Goal: Transaction & Acquisition: Purchase product/service

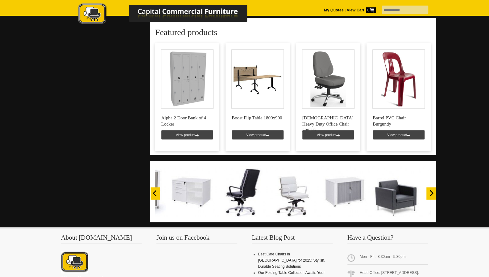
scroll to position [398, 0]
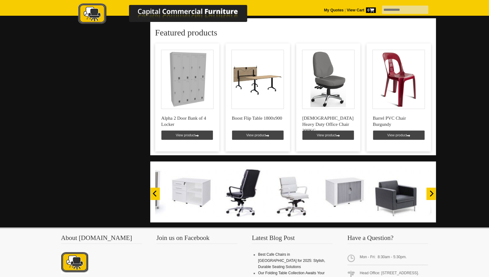
click at [433, 190] on icon "Next" at bounding box center [431, 193] width 6 height 6
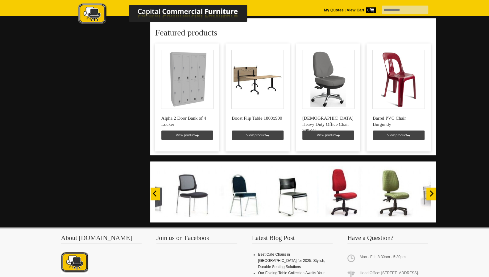
click at [433, 190] on icon "Next" at bounding box center [431, 193] width 6 height 6
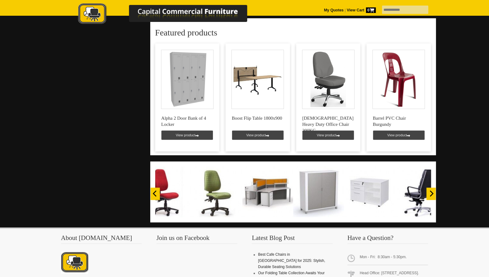
click at [433, 190] on icon "Next" at bounding box center [431, 193] width 6 height 6
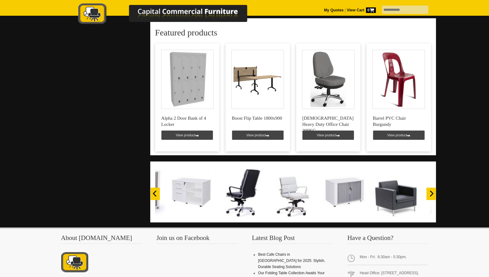
click at [433, 190] on icon "Next" at bounding box center [431, 193] width 6 height 6
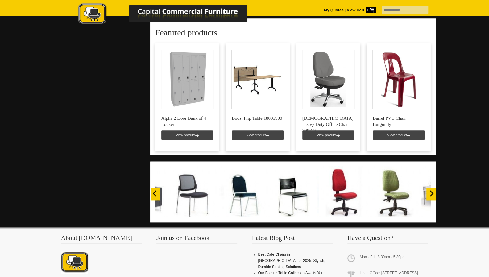
click at [433, 190] on icon "Next" at bounding box center [431, 193] width 6 height 6
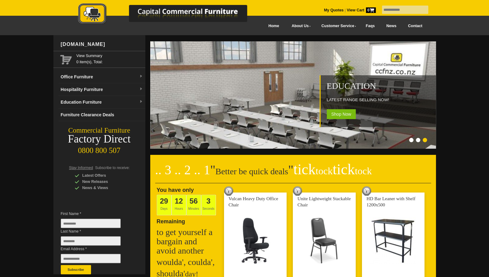
scroll to position [0, 0]
click at [291, 38] on link "Testimonials" at bounding box center [300, 38] width 31 height 10
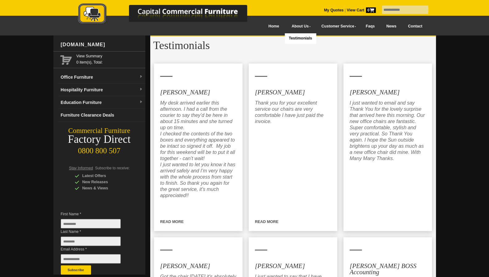
click at [257, 28] on div at bounding box center [169, 13] width 216 height 33
click at [257, 26] on picture at bounding box center [169, 24] width 216 height 4
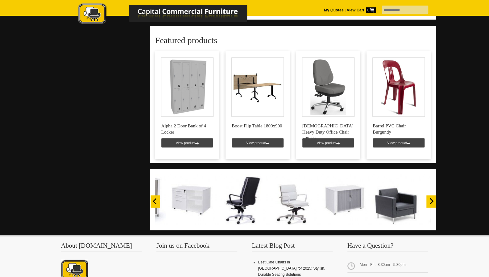
scroll to position [391, 0]
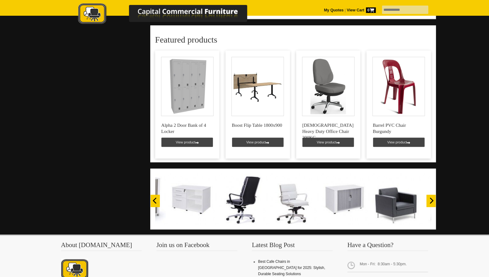
click at [429, 197] on icon "Next" at bounding box center [431, 200] width 6 height 6
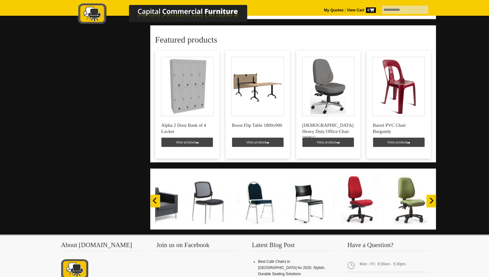
click at [429, 197] on icon "Next" at bounding box center [431, 200] width 6 height 6
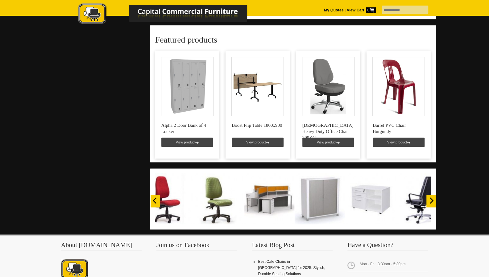
click at [429, 197] on icon "Next" at bounding box center [431, 200] width 6 height 6
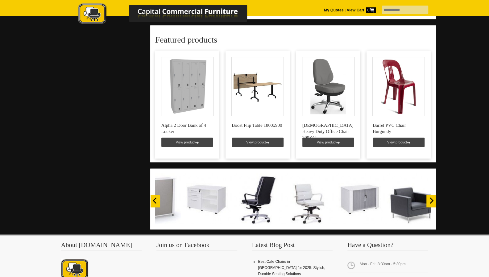
click at [429, 197] on icon "Next" at bounding box center [431, 200] width 6 height 6
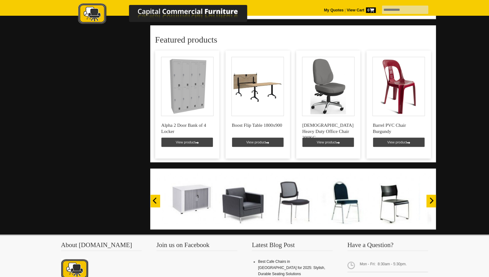
click at [429, 197] on icon "Next" at bounding box center [431, 200] width 6 height 6
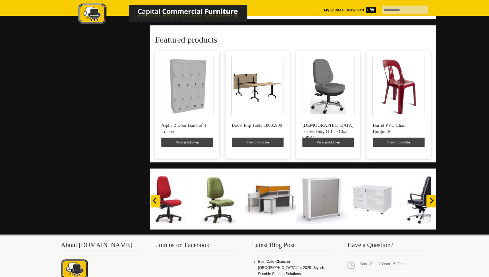
click at [429, 197] on icon "Next" at bounding box center [431, 200] width 6 height 6
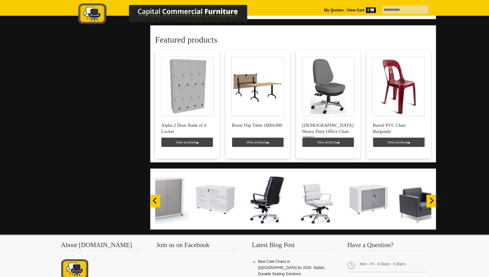
click at [429, 197] on icon "Next" at bounding box center [431, 200] width 6 height 6
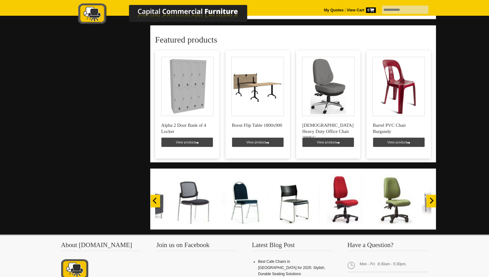
click at [429, 197] on icon "Next" at bounding box center [431, 200] width 6 height 6
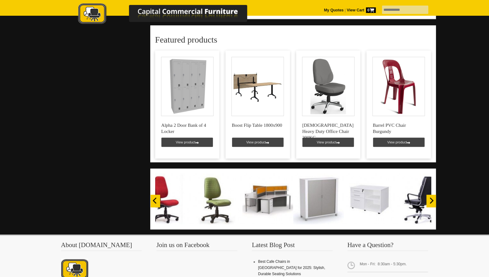
click at [429, 197] on icon "Next" at bounding box center [431, 200] width 6 height 6
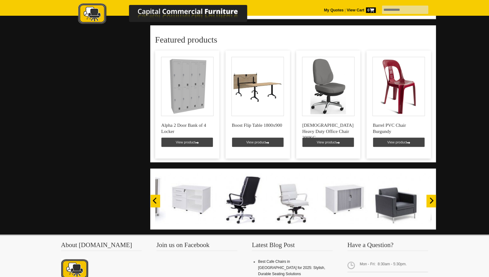
click at [429, 197] on icon "Next" at bounding box center [431, 200] width 6 height 6
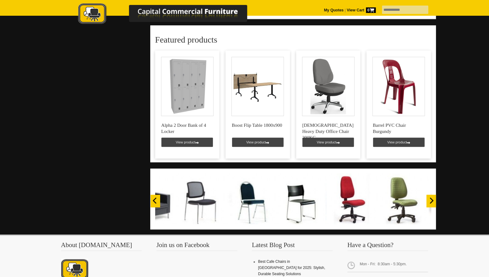
click at [429, 197] on icon "Next" at bounding box center [431, 200] width 6 height 6
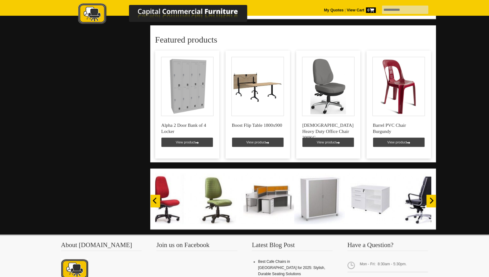
click at [429, 197] on icon "Next" at bounding box center [431, 200] width 6 height 6
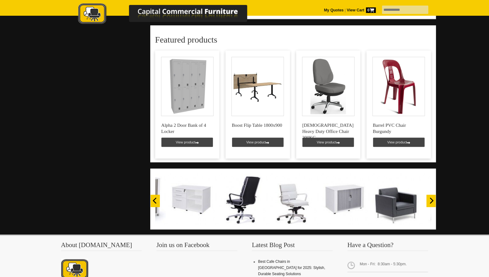
click at [429, 197] on icon "Next" at bounding box center [431, 200] width 6 height 6
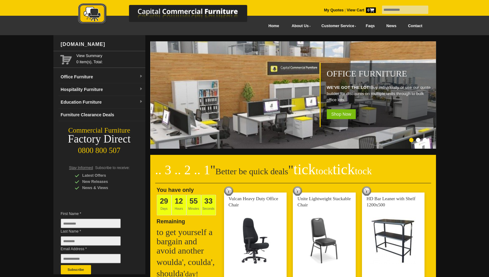
scroll to position [0, 0]
click at [126, 76] on link "Office Furniture" at bounding box center [101, 77] width 87 height 13
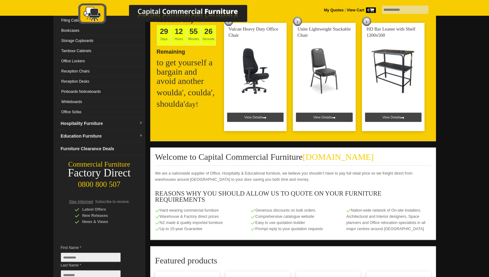
scroll to position [170, 0]
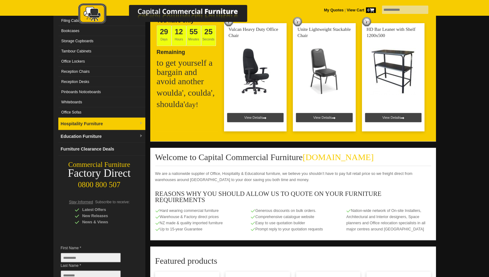
click at [124, 120] on link "Hospitality Furniture" at bounding box center [101, 123] width 87 height 13
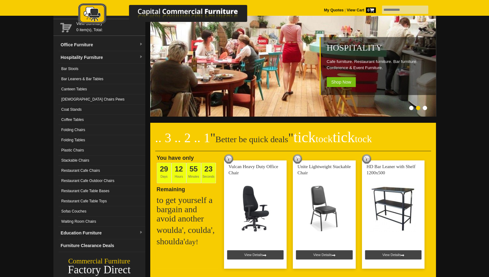
scroll to position [34, 0]
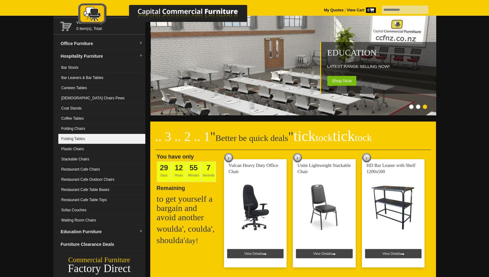
click at [84, 138] on link "Folding Tables" at bounding box center [101, 139] width 87 height 10
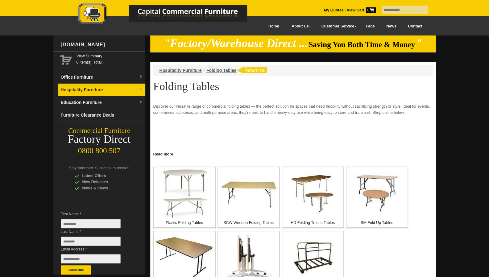
click at [97, 87] on link "Hospitality Furniture" at bounding box center [101, 90] width 87 height 13
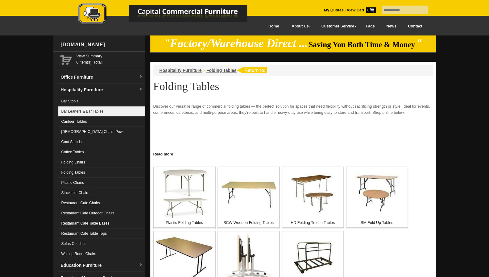
click at [103, 110] on link "Bar Leaners & Bar Tables" at bounding box center [101, 111] width 87 height 10
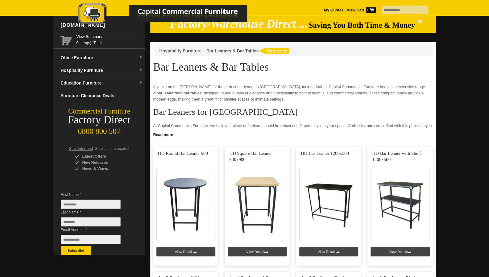
scroll to position [19, 0]
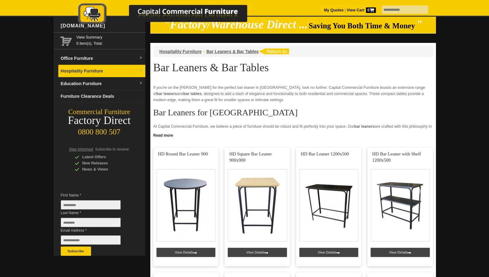
click at [108, 73] on link "Hospitality Furniture" at bounding box center [101, 71] width 87 height 13
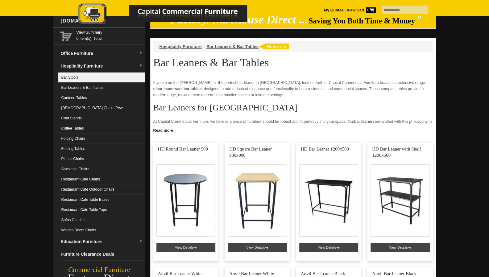
scroll to position [24, 0]
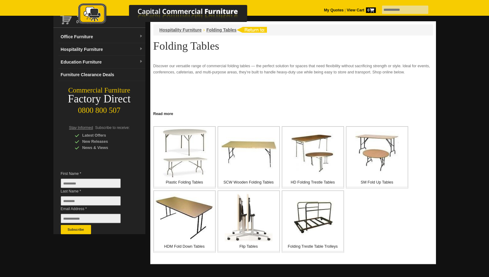
scroll to position [40, 0]
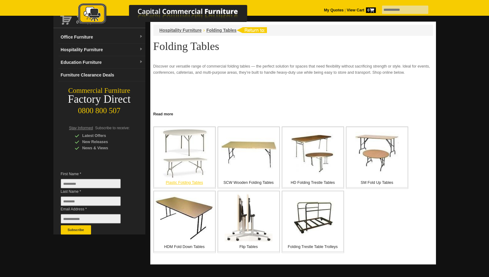
click at [181, 159] on img at bounding box center [184, 153] width 51 height 49
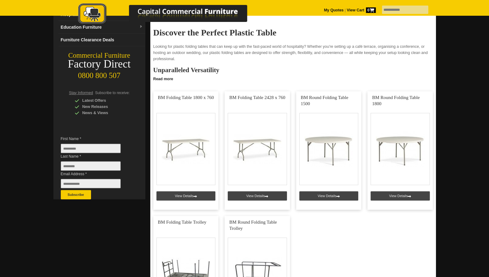
scroll to position [76, 0]
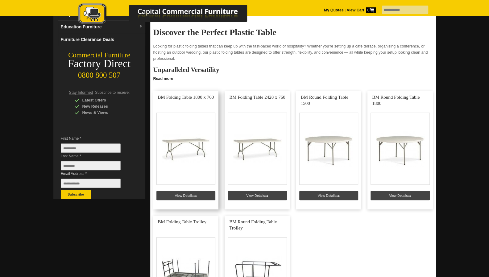
click at [198, 150] on link at bounding box center [185, 150] width 65 height 118
